Goal: Task Accomplishment & Management: Use online tool/utility

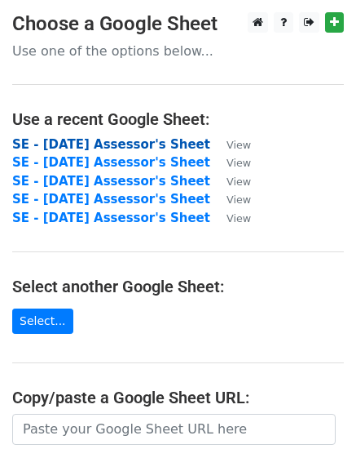
click at [88, 147] on strong "SE - [DATE] Assessor's Sheet" at bounding box center [111, 144] width 198 height 15
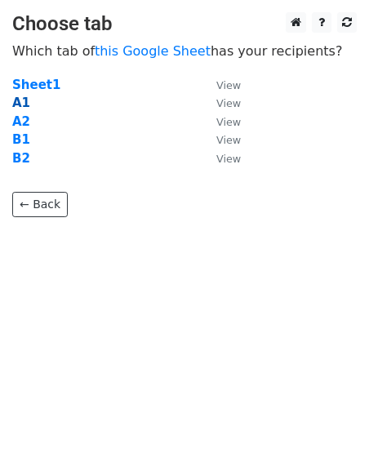
click at [21, 99] on strong "A1" at bounding box center [21, 102] width 18 height 15
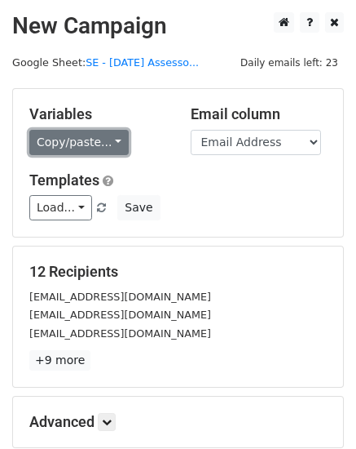
click at [108, 142] on link "Copy/paste..." at bounding box center [79, 142] width 100 height 25
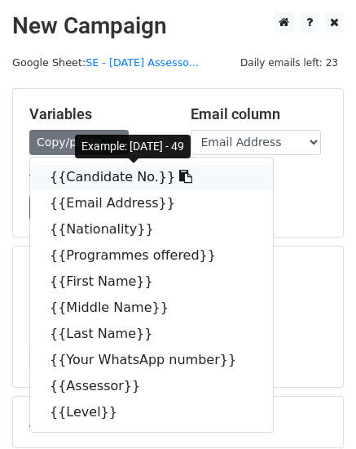
click at [93, 178] on link "{{Candidate No.}}" at bounding box center [151, 177] width 243 height 26
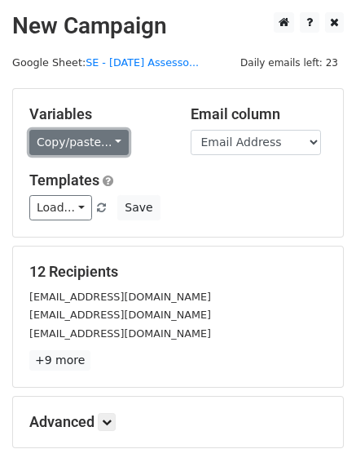
click at [110, 139] on link "Copy/paste..." at bounding box center [79, 142] width 100 height 25
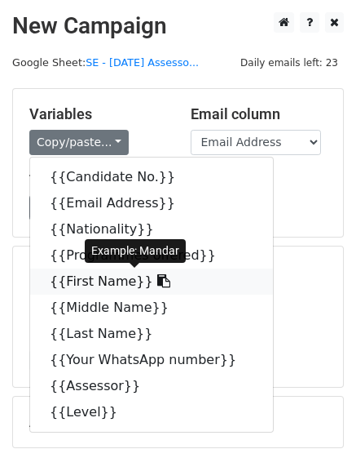
click at [69, 282] on link "{{First Name}}" at bounding box center [151, 281] width 243 height 26
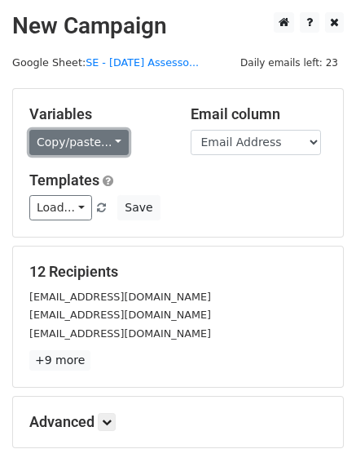
click at [111, 142] on link "Copy/paste..." at bounding box center [79, 142] width 100 height 25
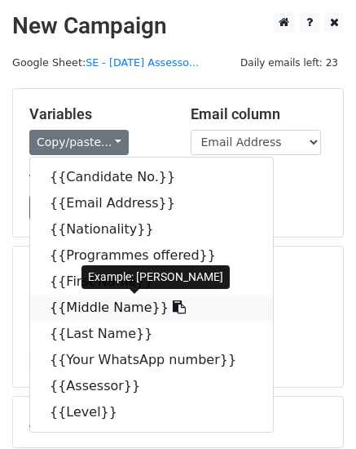
click at [73, 307] on link "{{Middle Name}}" at bounding box center [151, 307] width 243 height 26
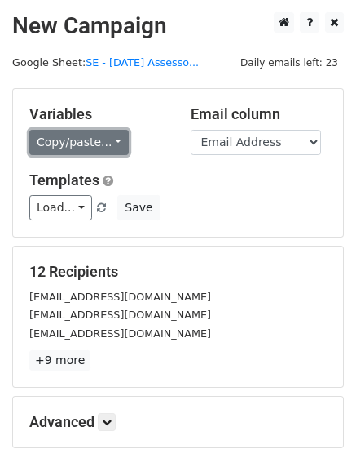
click at [109, 141] on link "Copy/paste..." at bounding box center [79, 142] width 100 height 25
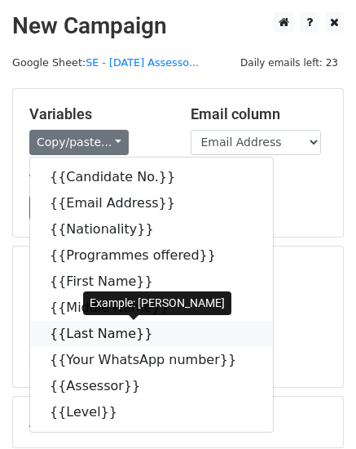
click at [95, 339] on link "{{Last Name}}" at bounding box center [151, 334] width 243 height 26
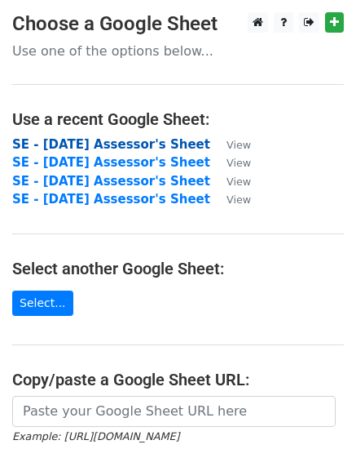
click at [86, 148] on strong "SE - [DATE] Assessor's Sheet" at bounding box center [111, 144] width 198 height 15
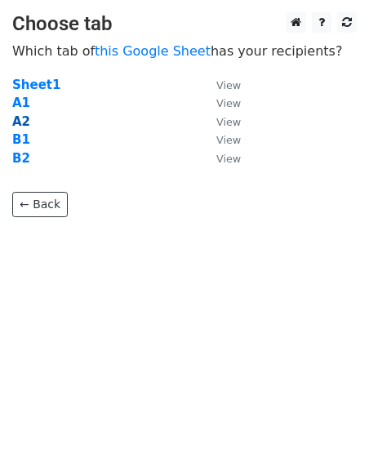
click at [17, 123] on strong "A2" at bounding box center [21, 121] width 18 height 15
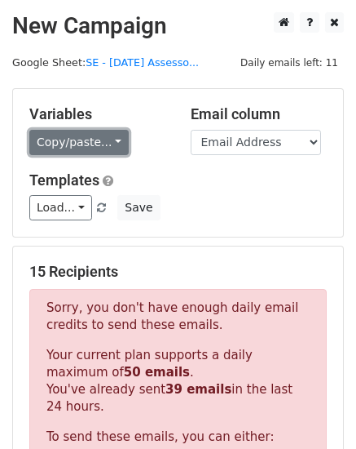
click at [110, 139] on link "Copy/paste..." at bounding box center [79, 142] width 100 height 25
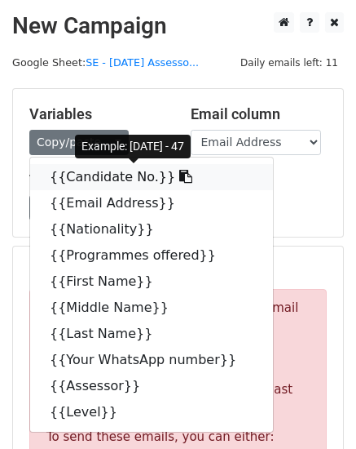
click at [76, 176] on link "{{Candidate No.}}" at bounding box center [151, 177] width 243 height 26
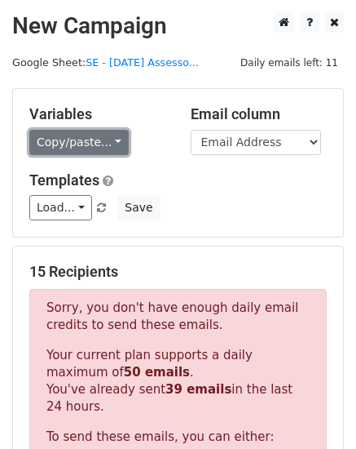
click at [111, 143] on link "Copy/paste..." at bounding box center [79, 142] width 100 height 25
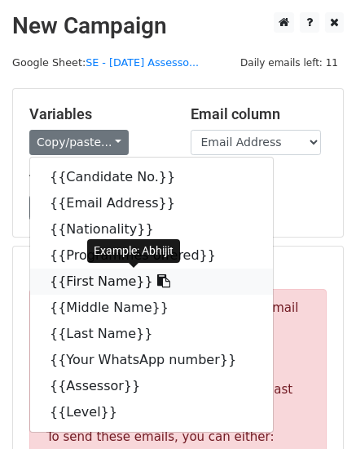
click at [95, 283] on link "{{First Name}}" at bounding box center [151, 281] width 243 height 26
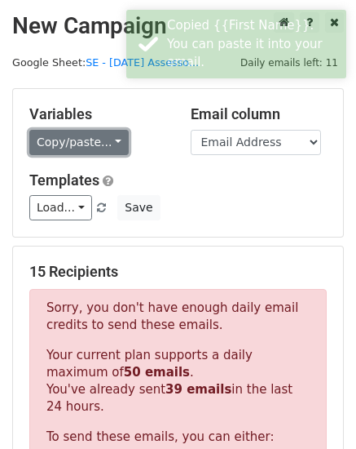
click at [109, 140] on link "Copy/paste..." at bounding box center [79, 142] width 100 height 25
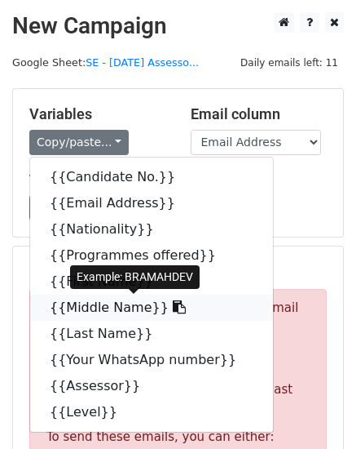
click at [126, 304] on link "{{Middle Name}}" at bounding box center [151, 307] width 243 height 26
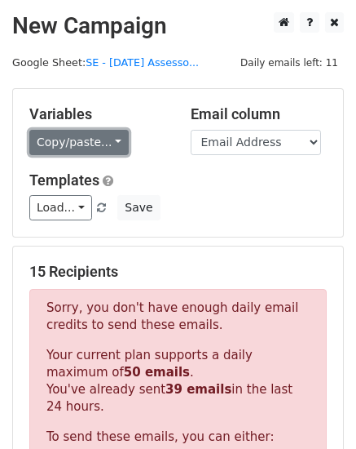
click at [104, 140] on link "Copy/paste..." at bounding box center [79, 142] width 100 height 25
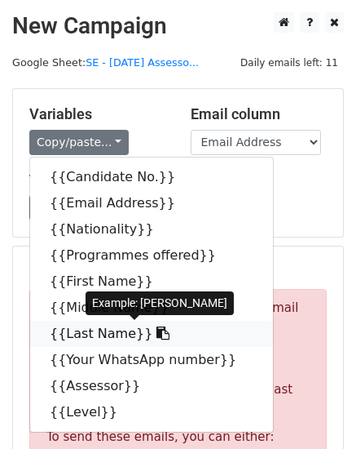
click at [69, 337] on link "{{Last Name}}" at bounding box center [151, 334] width 243 height 26
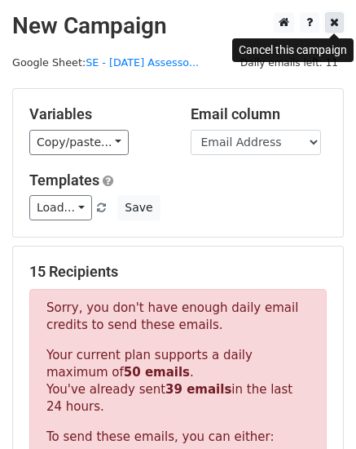
click at [334, 20] on icon at bounding box center [334, 21] width 9 height 11
